Goal: Navigation & Orientation: Find specific page/section

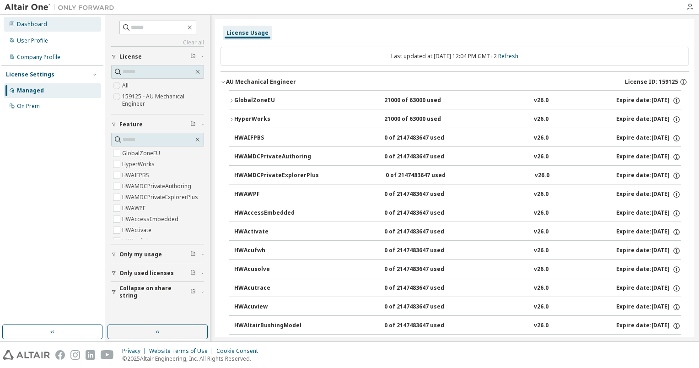
click at [45, 23] on div "Dashboard" at bounding box center [32, 24] width 30 height 7
